Goal: Information Seeking & Learning: Learn about a topic

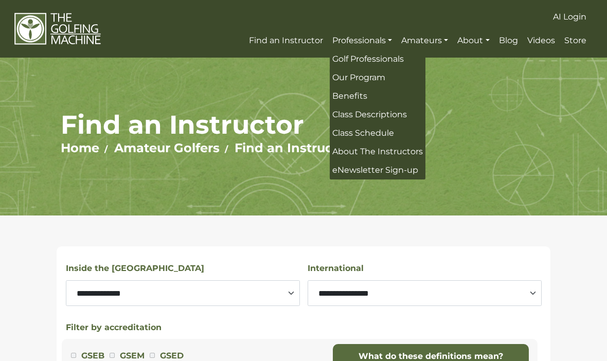
click at [353, 138] on span "Class Schedule" at bounding box center [363, 133] width 62 height 10
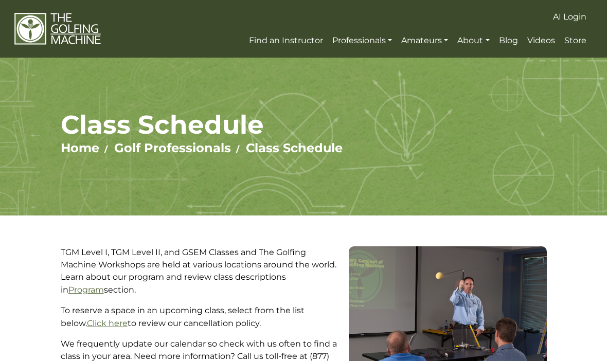
click at [513, 44] on span "Blog" at bounding box center [508, 40] width 19 height 10
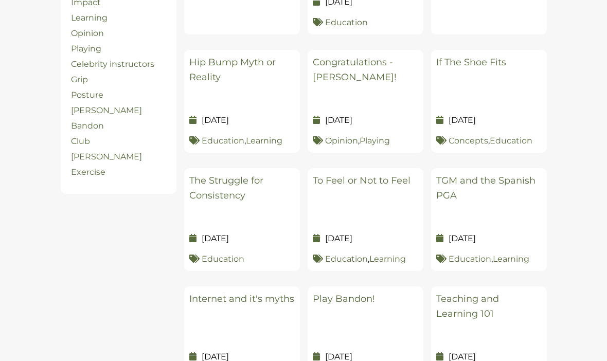
scroll to position [375, 0]
click at [230, 183] on link "The Struggle for Consistency" at bounding box center [226, 187] width 74 height 26
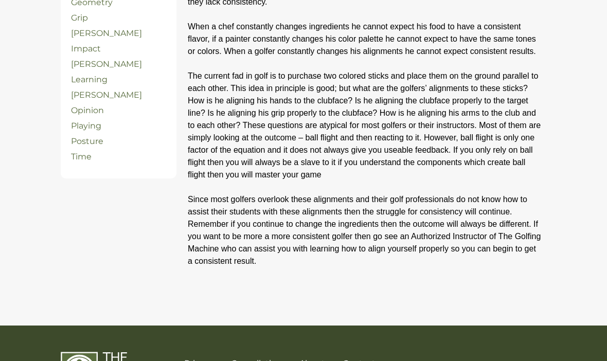
scroll to position [408, 0]
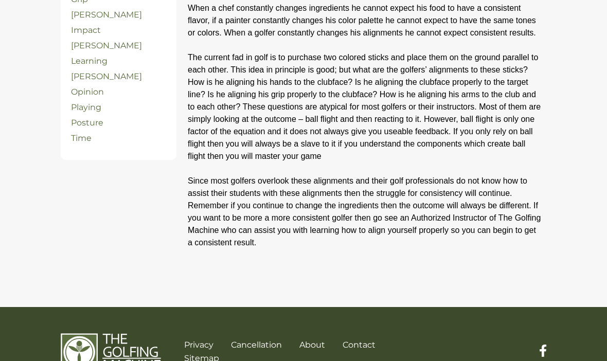
click at [92, 91] on link "Opinion" at bounding box center [87, 92] width 33 height 10
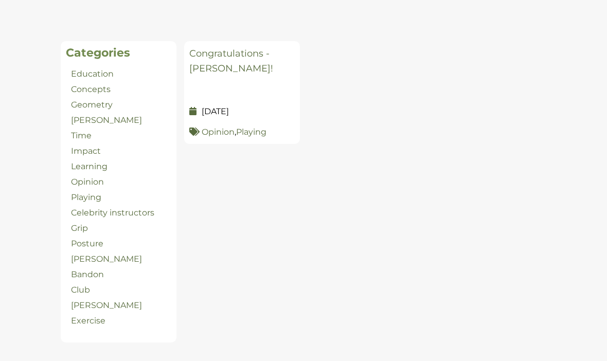
scroll to position [225, 0]
click at [91, 69] on link "Education" at bounding box center [92, 74] width 43 height 10
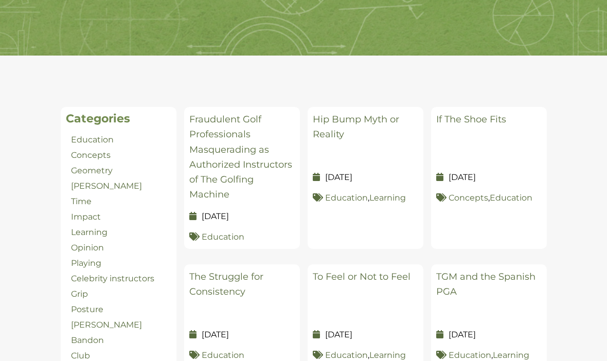
scroll to position [160, 0]
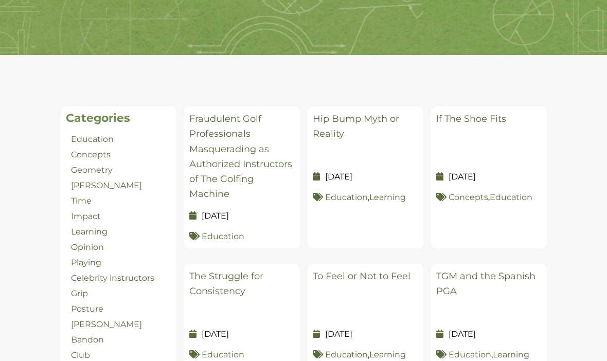
click at [88, 152] on link "Concepts" at bounding box center [91, 155] width 40 height 10
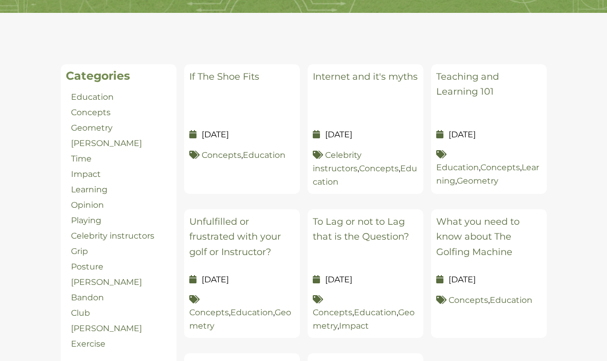
scroll to position [203, 0]
click at [93, 128] on link "Geometry" at bounding box center [92, 128] width 42 height 10
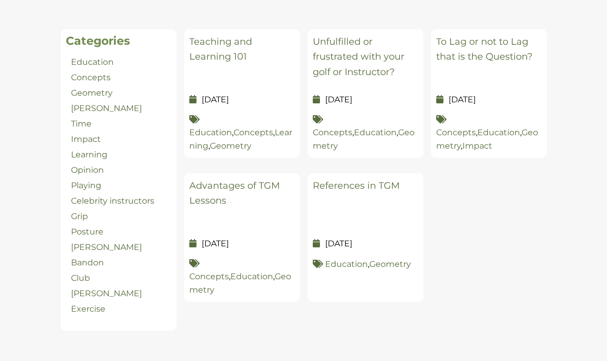
scroll to position [242, 0]
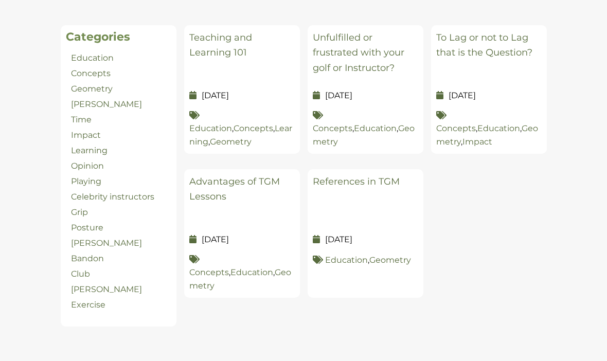
click at [204, 42] on link "Teaching and Learning 101" at bounding box center [220, 45] width 63 height 26
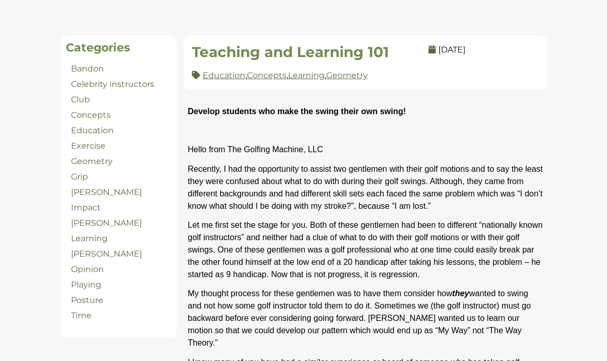
scroll to position [234, 0]
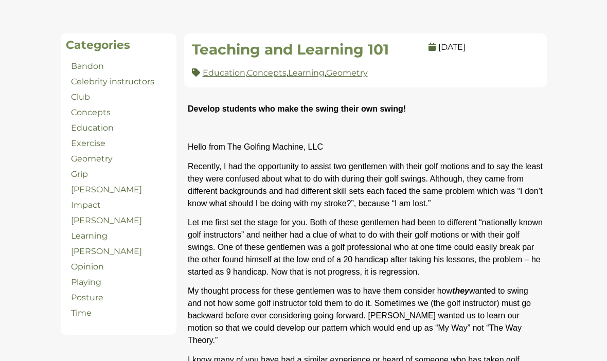
click at [80, 173] on link "Grip" at bounding box center [79, 174] width 17 height 10
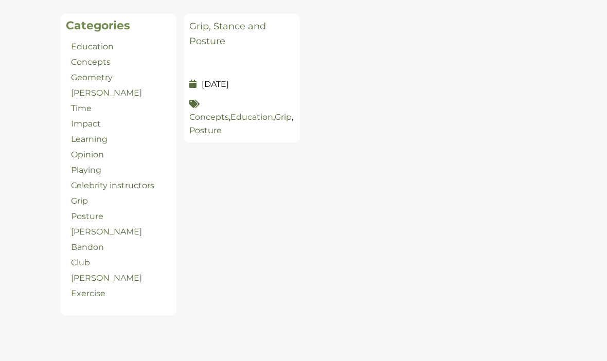
scroll to position [313, 0]
